Goal: Task Accomplishment & Management: Complete application form

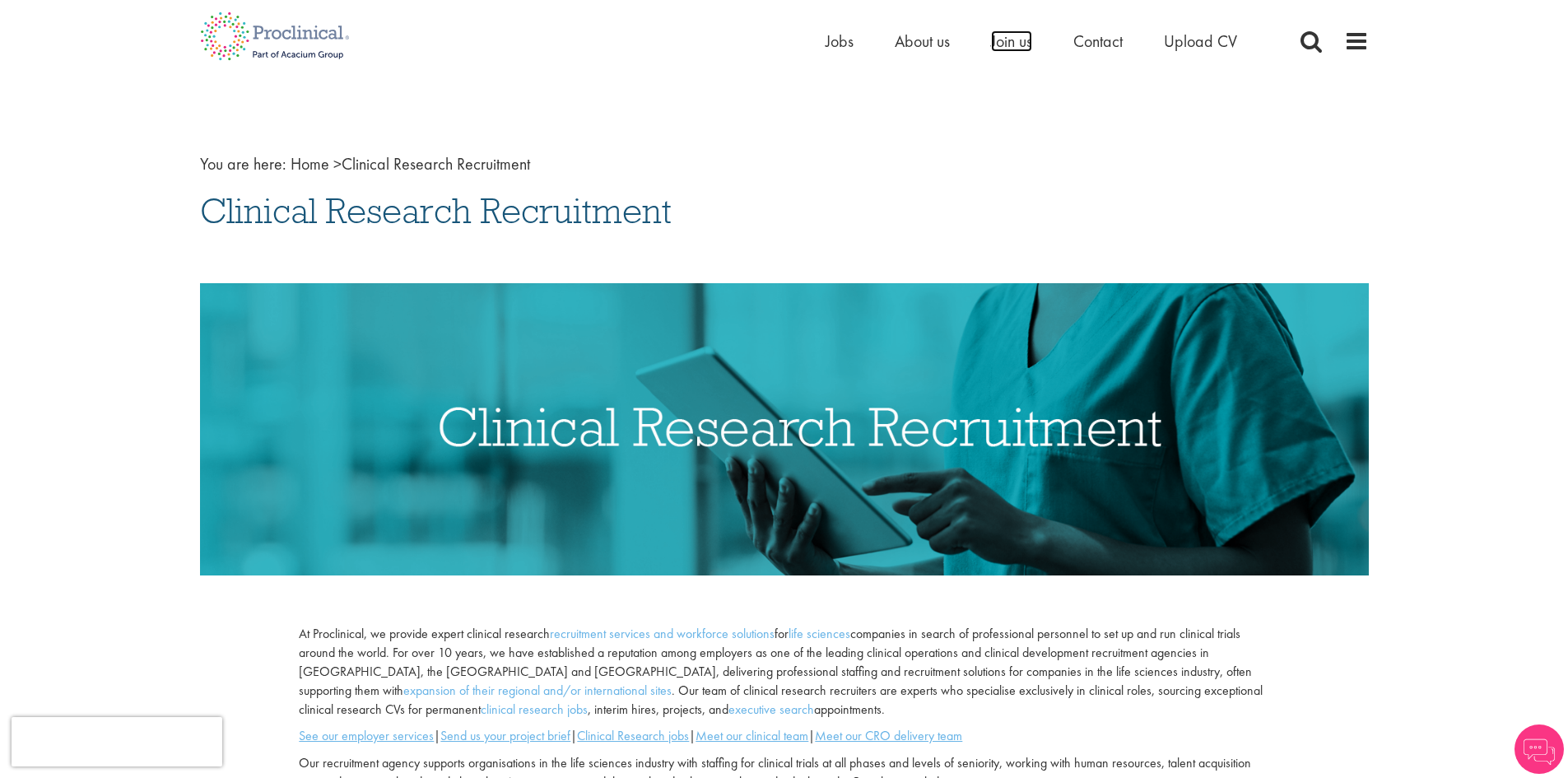
click at [1011, 39] on span "Join us" at bounding box center [1012, 41] width 41 height 21
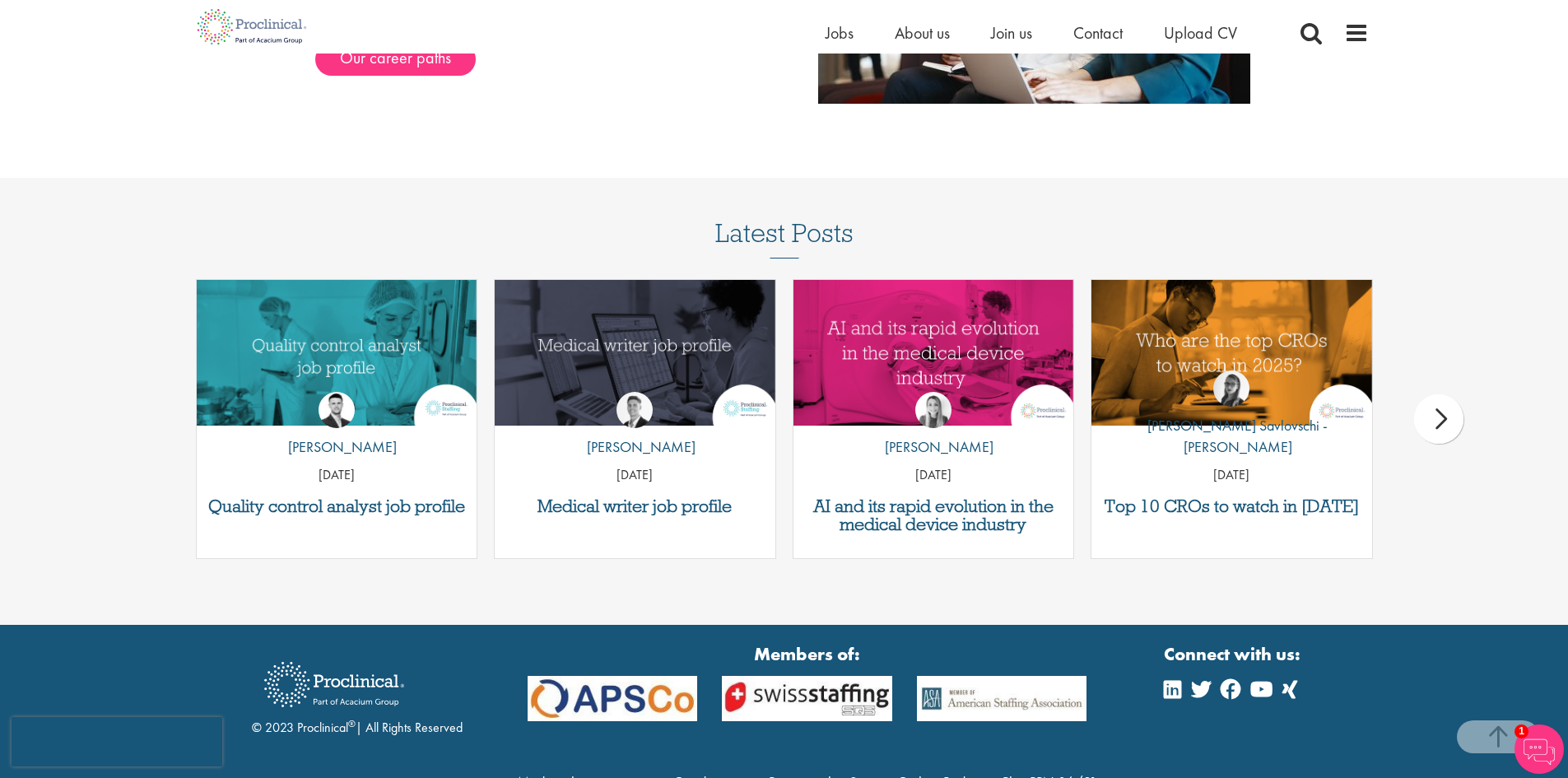
scroll to position [2111, 0]
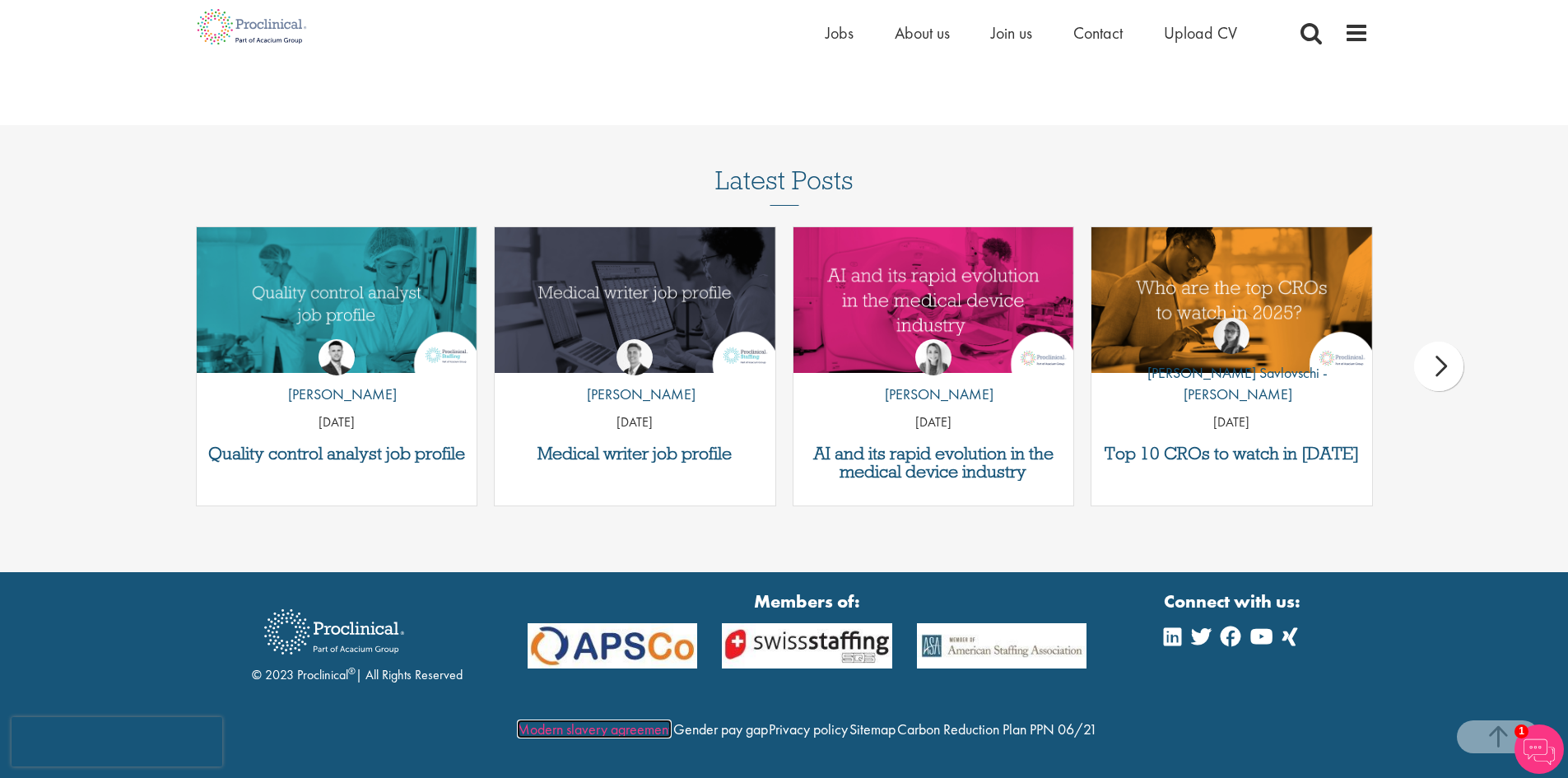
click at [671, 720] on link "Modern slavery agreement" at bounding box center [594, 730] width 155 height 19
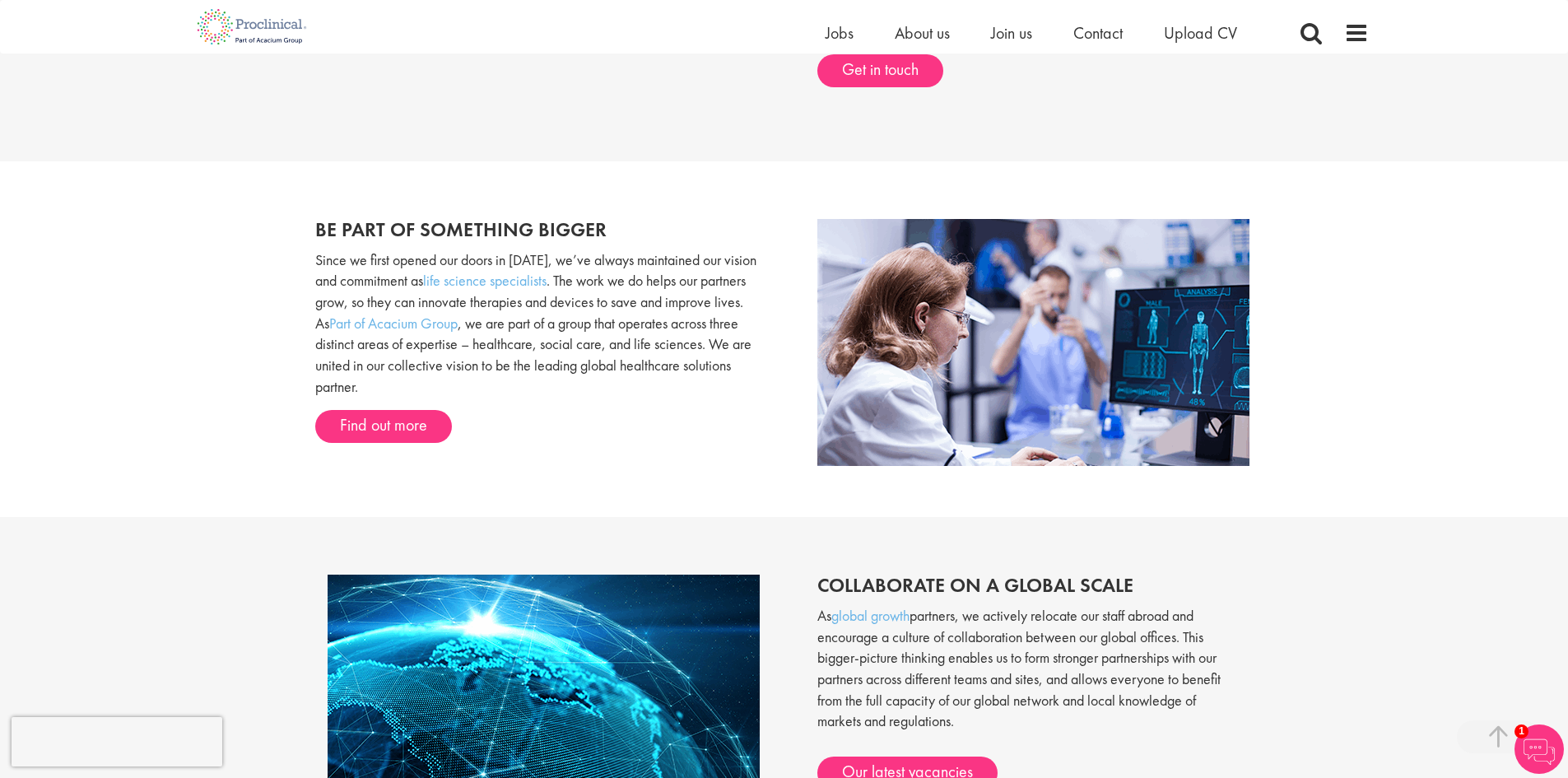
scroll to position [216, 0]
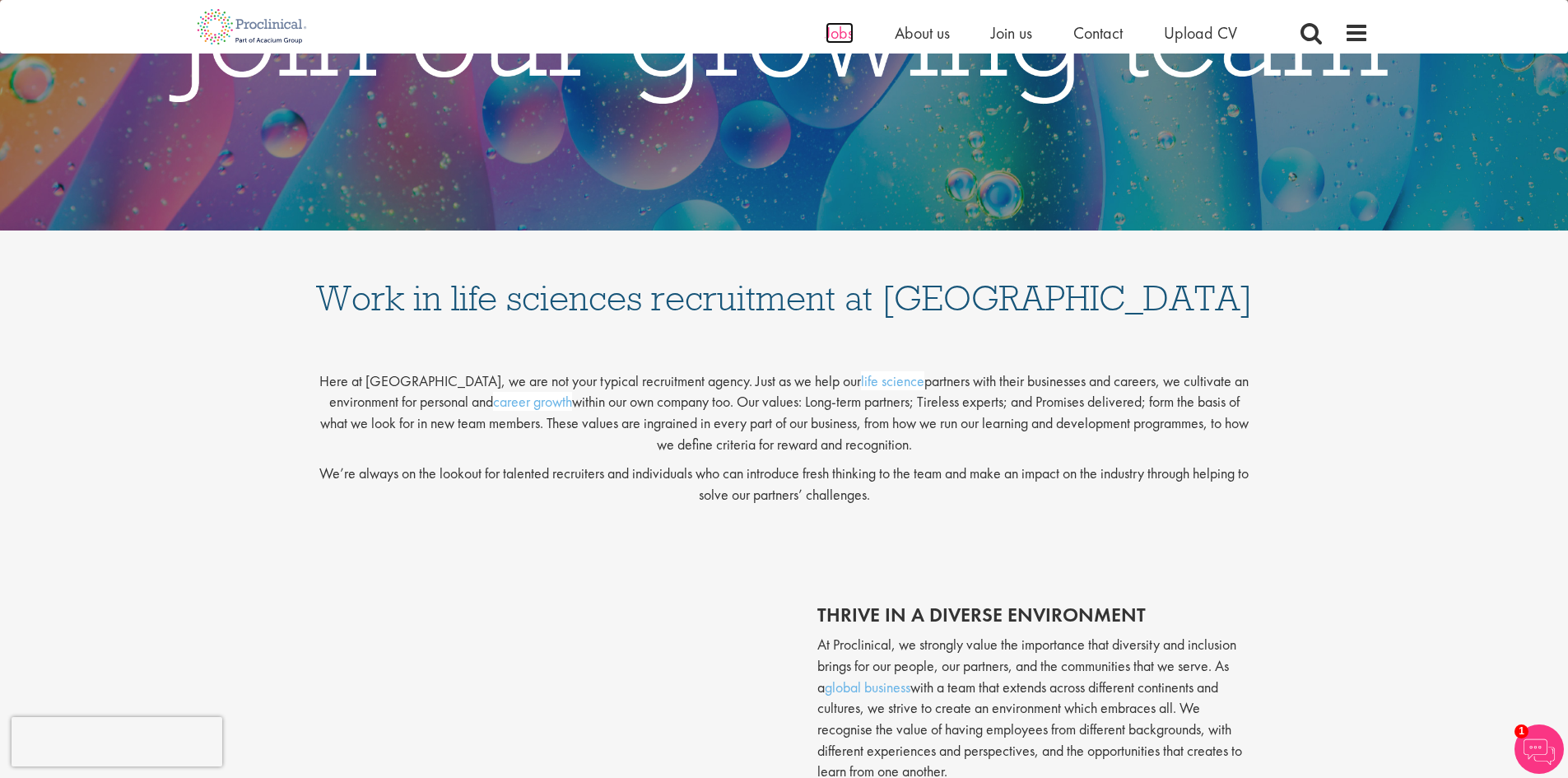
click at [839, 33] on span "Jobs" at bounding box center [839, 33] width 28 height 21
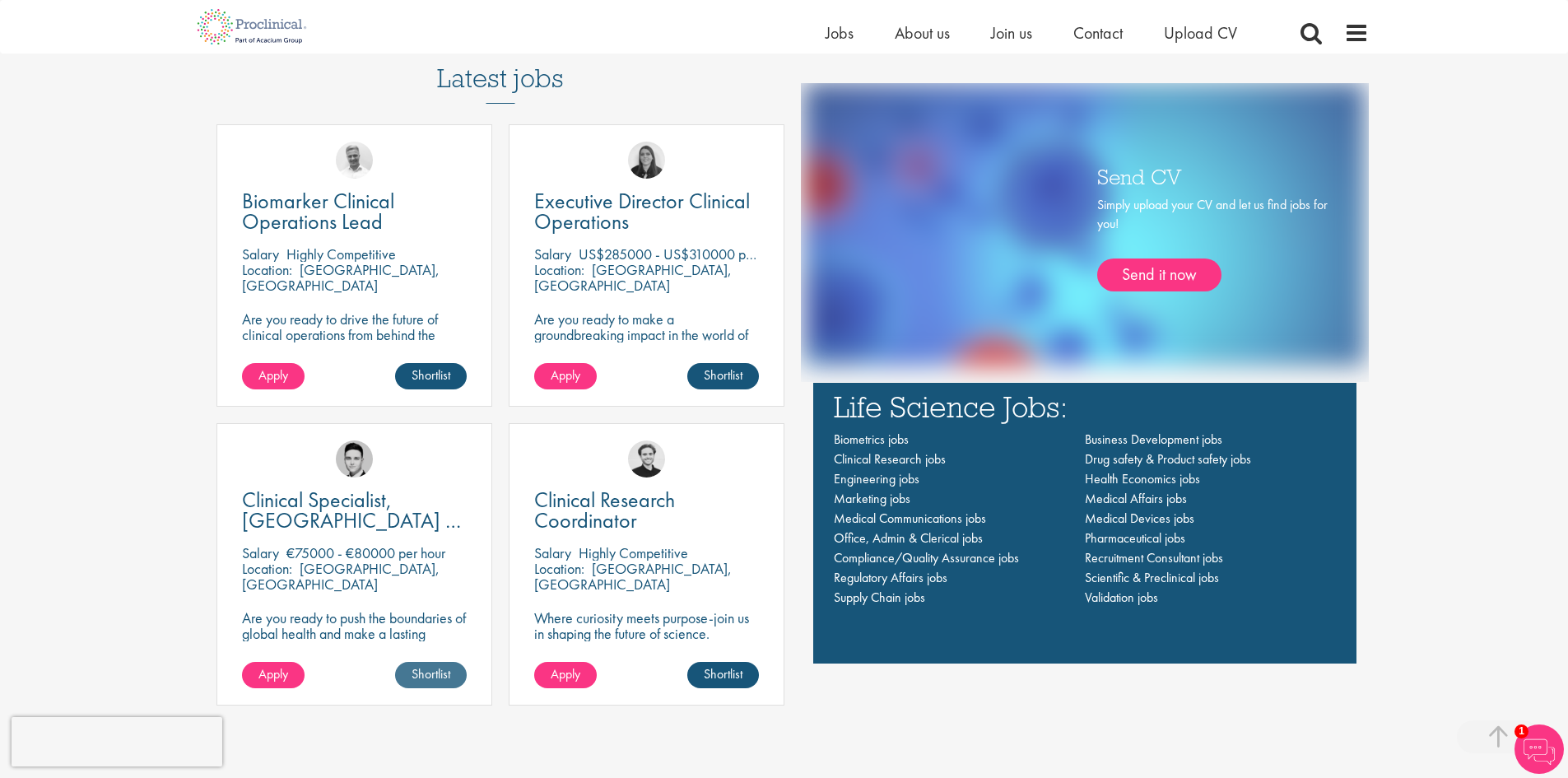
scroll to position [1400, 0]
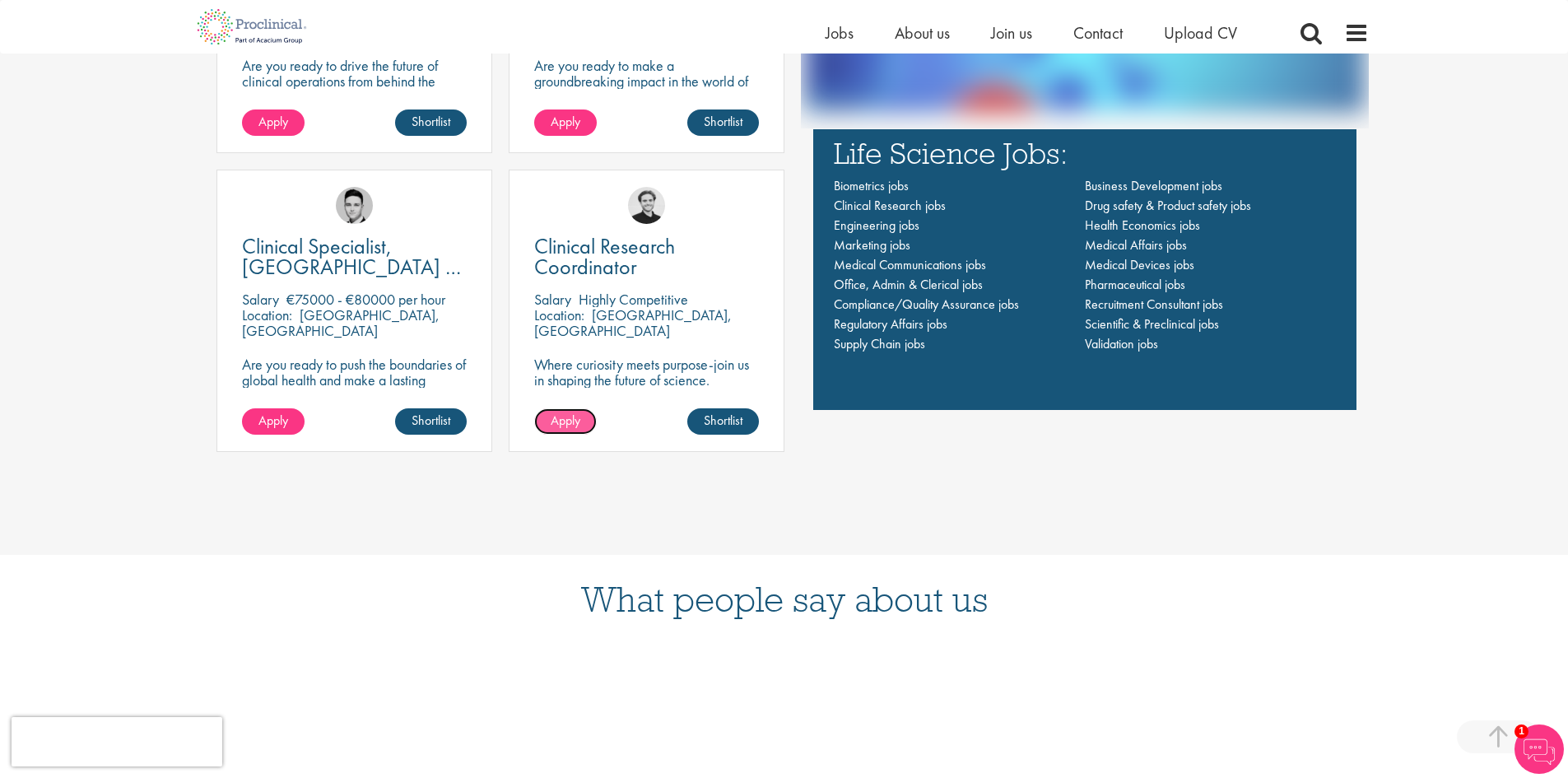
click at [566, 423] on span "Apply" at bounding box center [566, 420] width 30 height 18
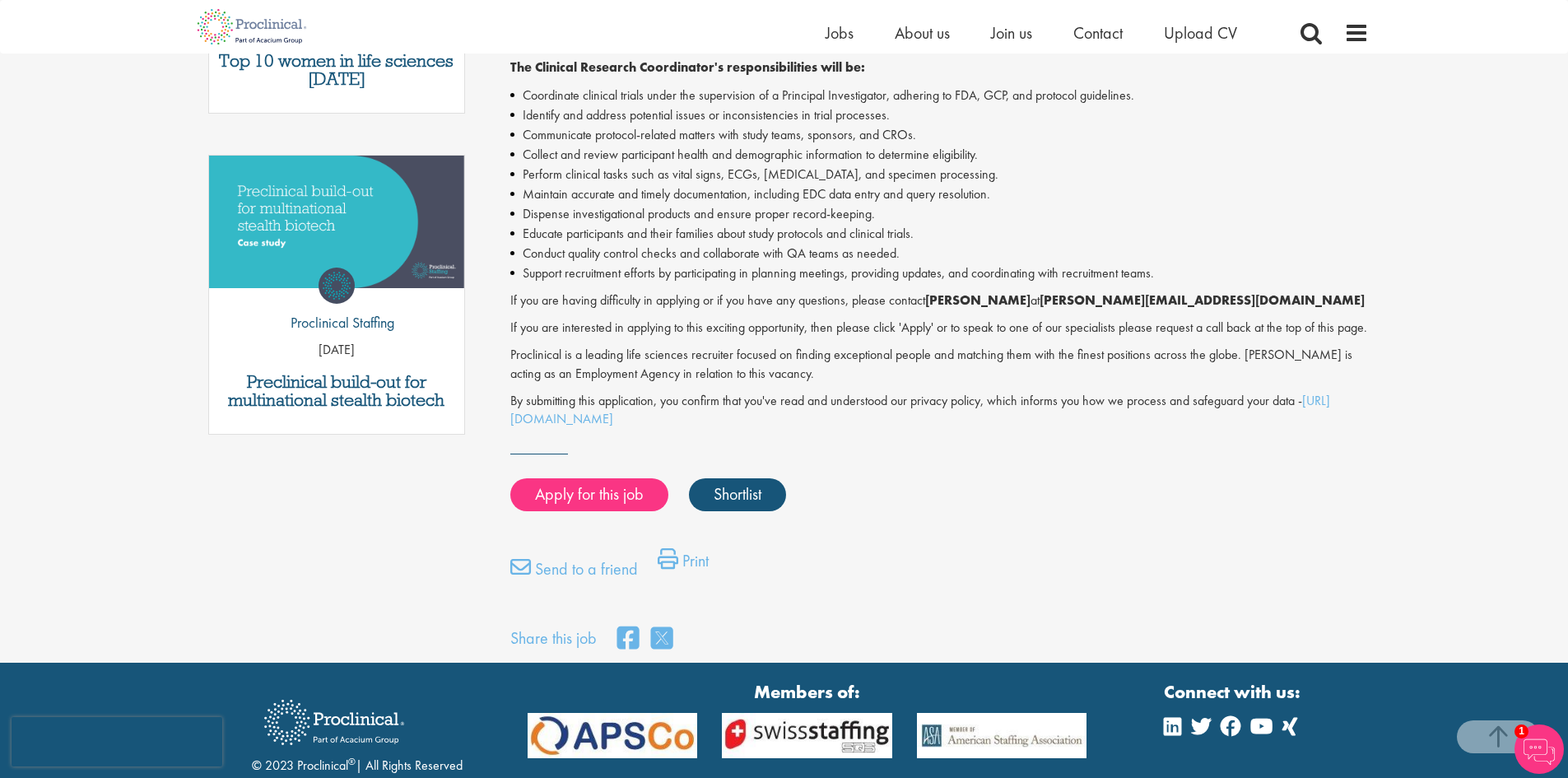
scroll to position [884, 0]
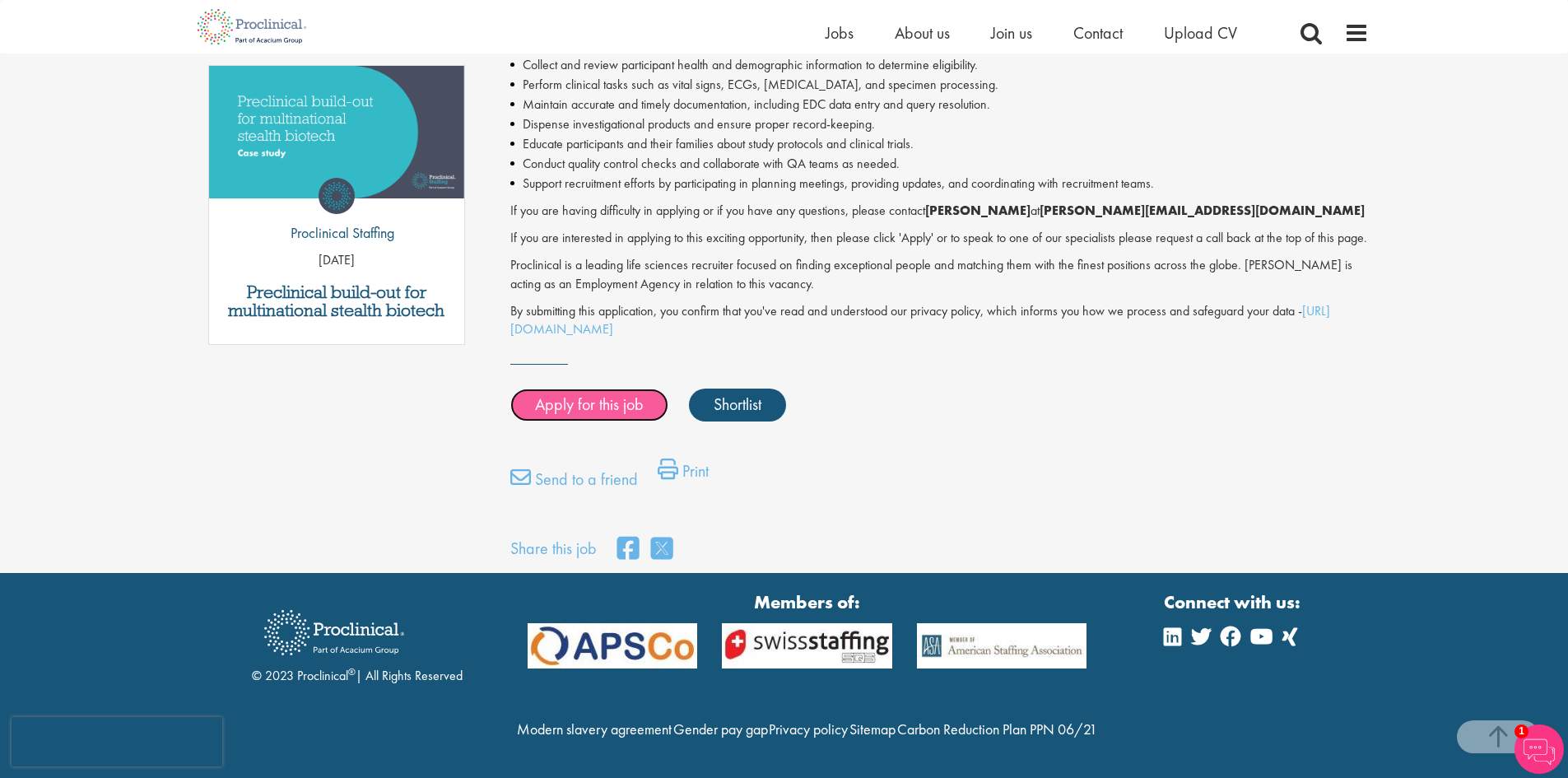
click at [599, 389] on link "Apply for this job" at bounding box center [590, 404] width 158 height 33
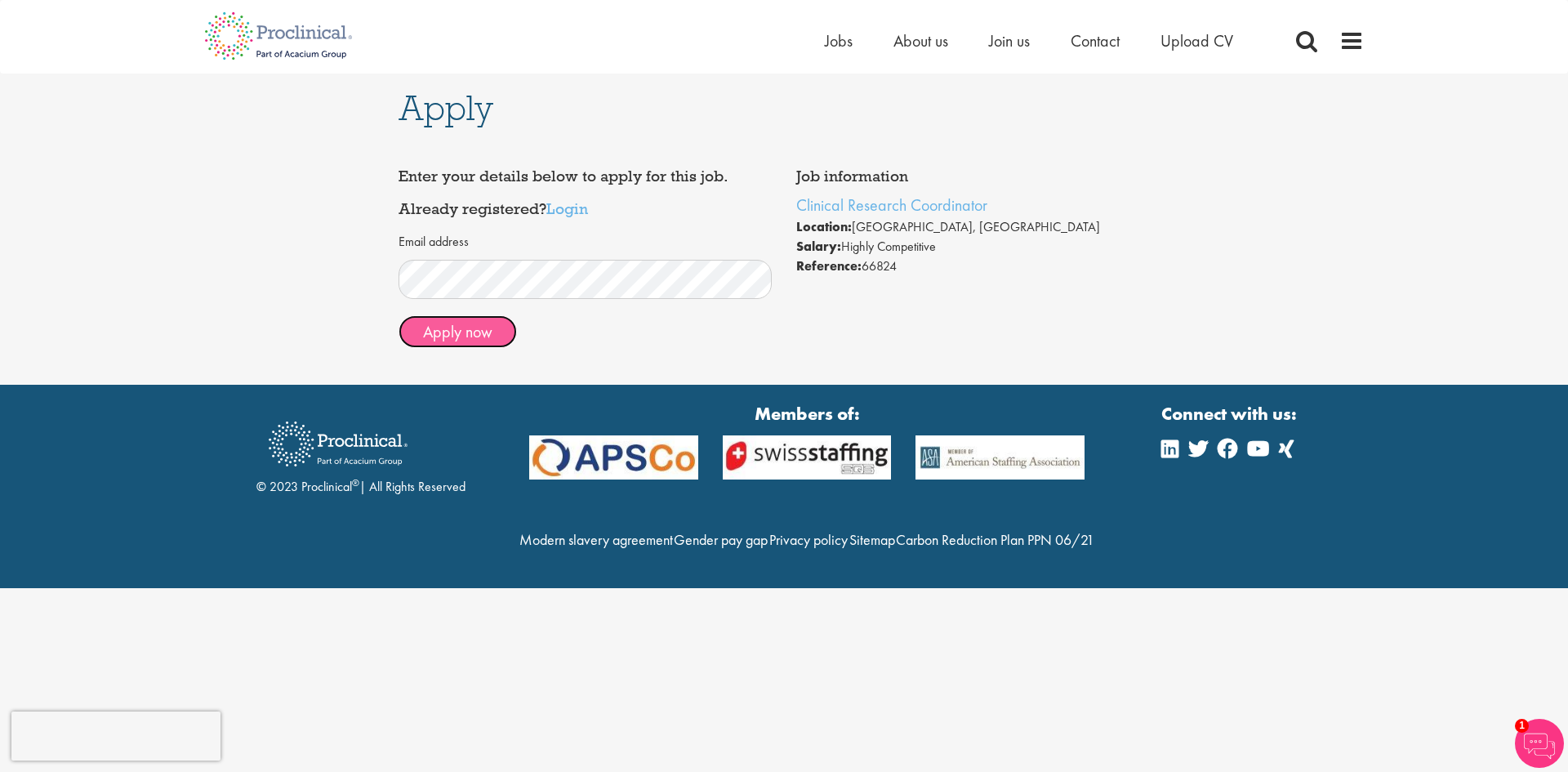
click at [488, 338] on button "Apply now" at bounding box center [458, 331] width 119 height 32
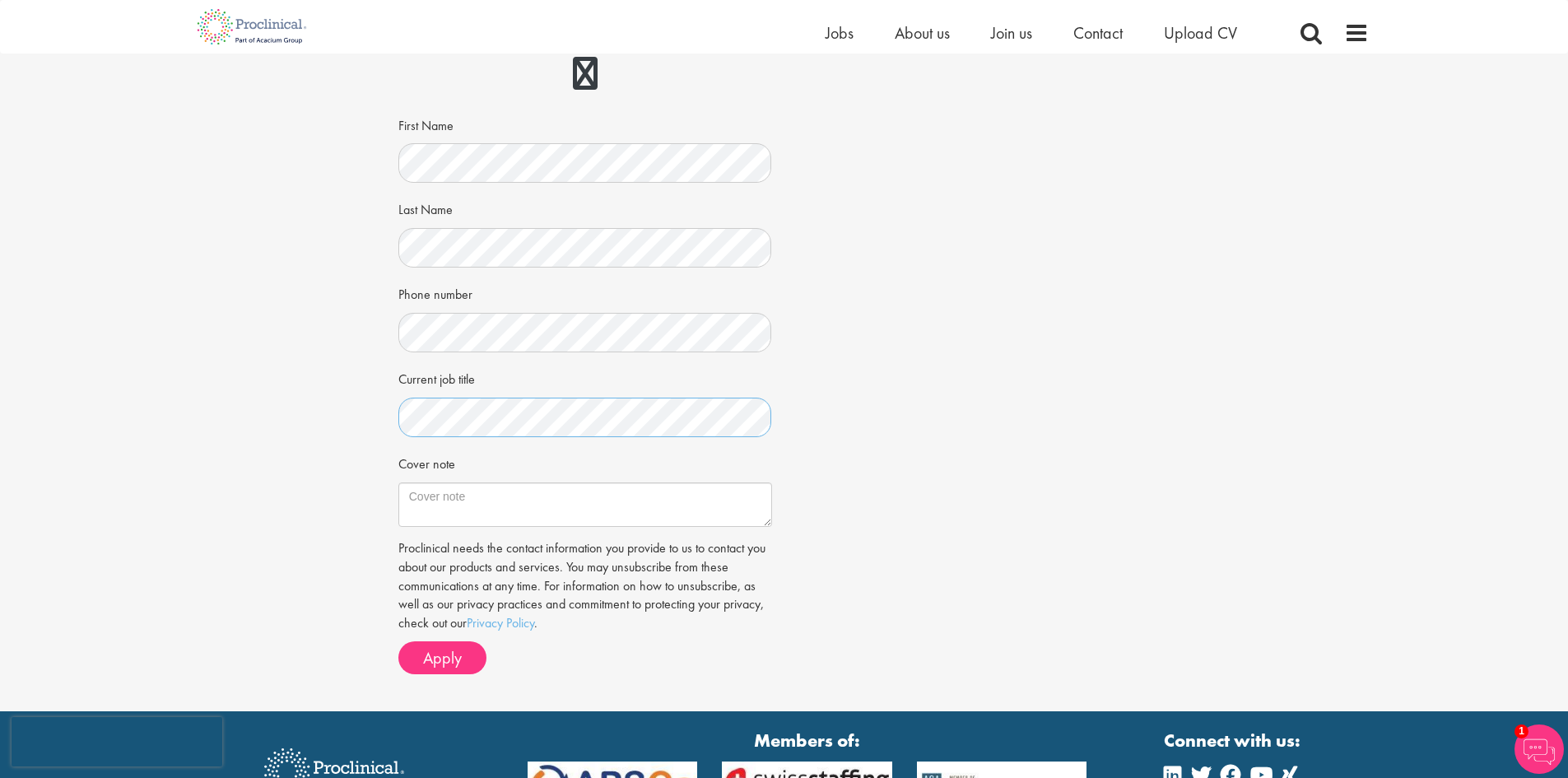
scroll to position [247, 0]
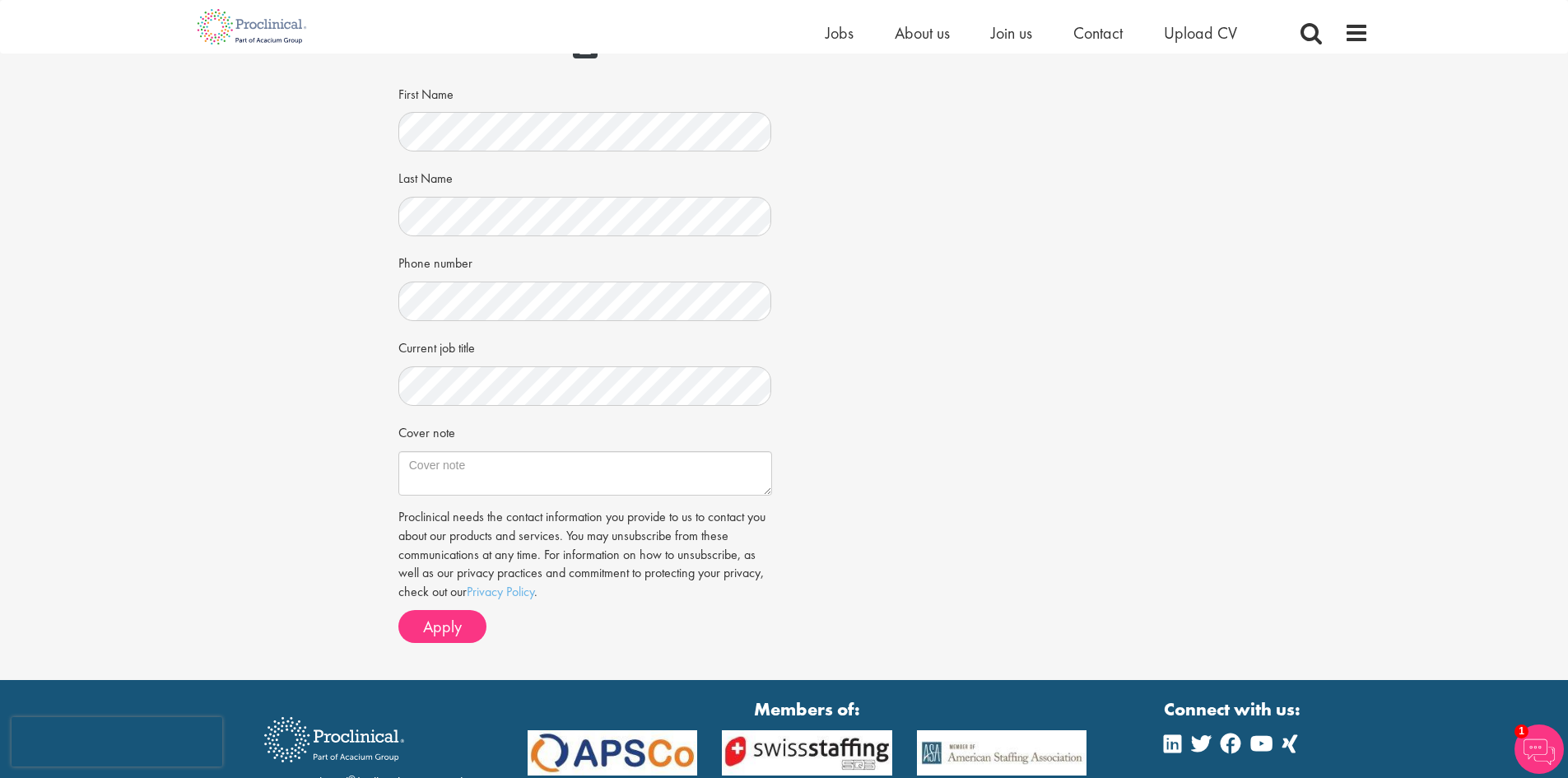
click at [1514, 530] on div "Apply Job information Clinical Research Coordinator Location: Miami, USA Salary…" at bounding box center [784, 244] width 1593 height 874
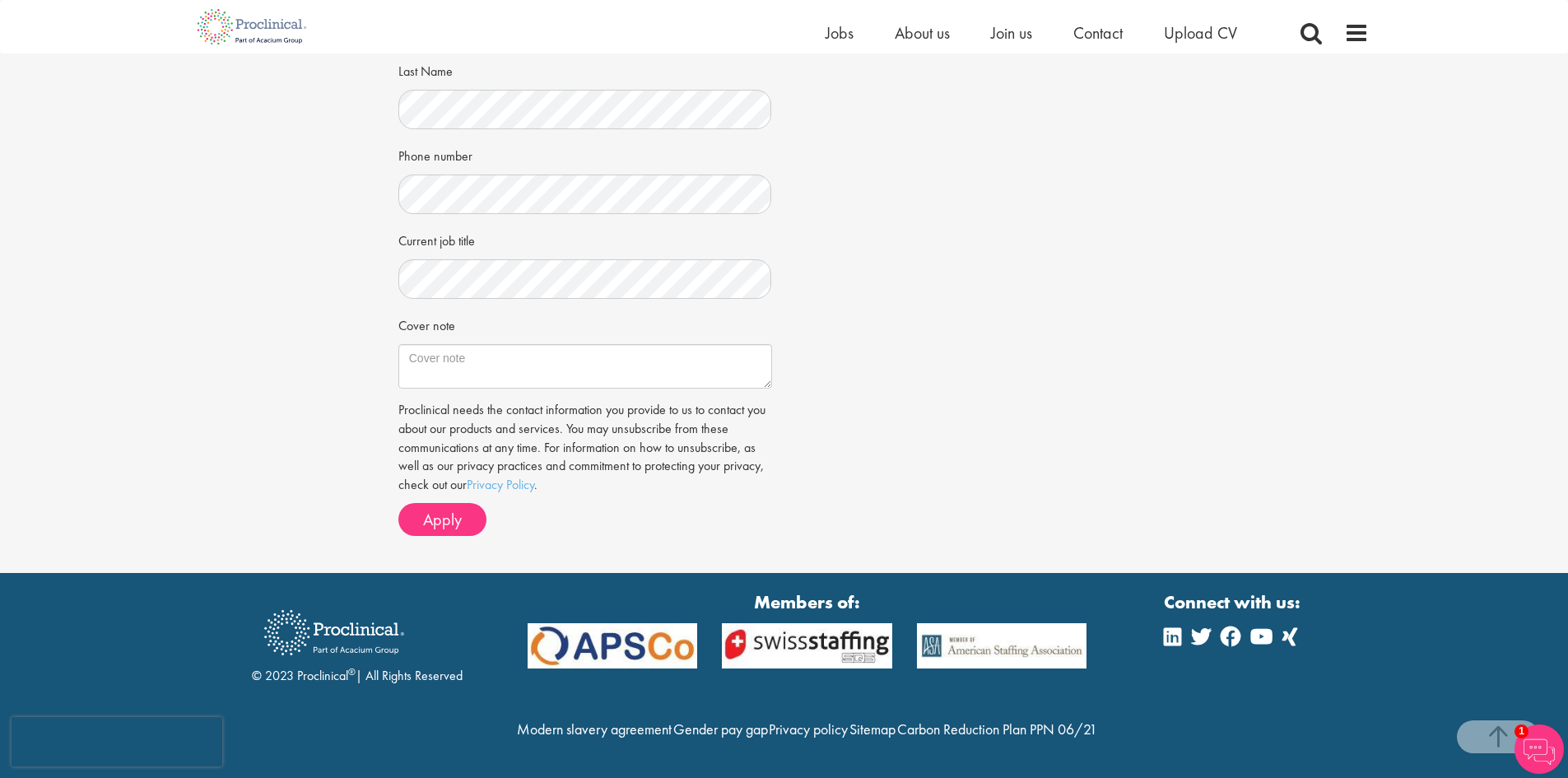
scroll to position [389, 0]
click at [458, 503] on button "Apply" at bounding box center [442, 519] width 88 height 33
